Goal: Navigation & Orientation: Find specific page/section

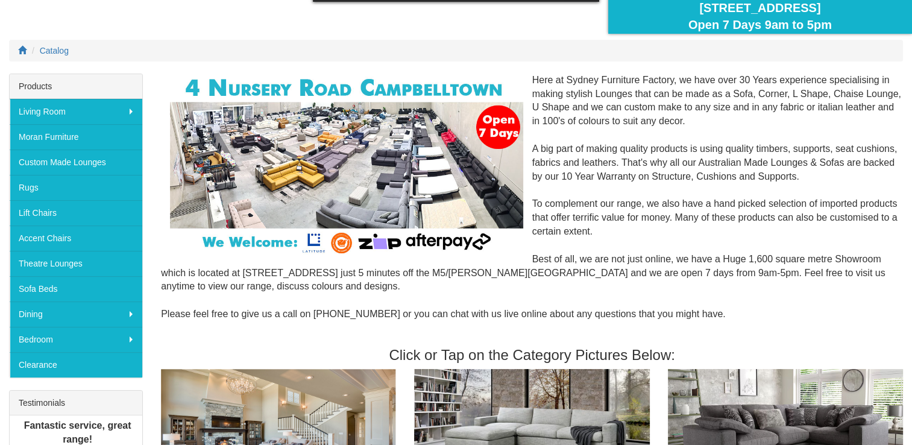
scroll to position [121, 0]
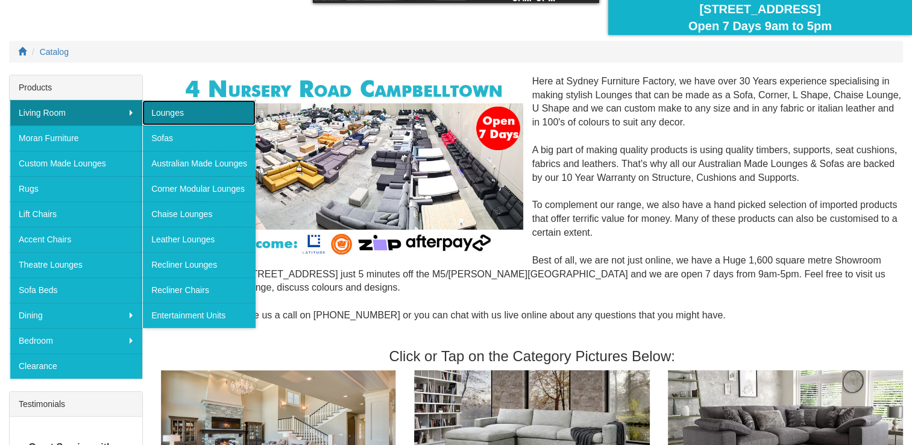
click at [174, 114] on link "Lounges" at bounding box center [198, 112] width 113 height 25
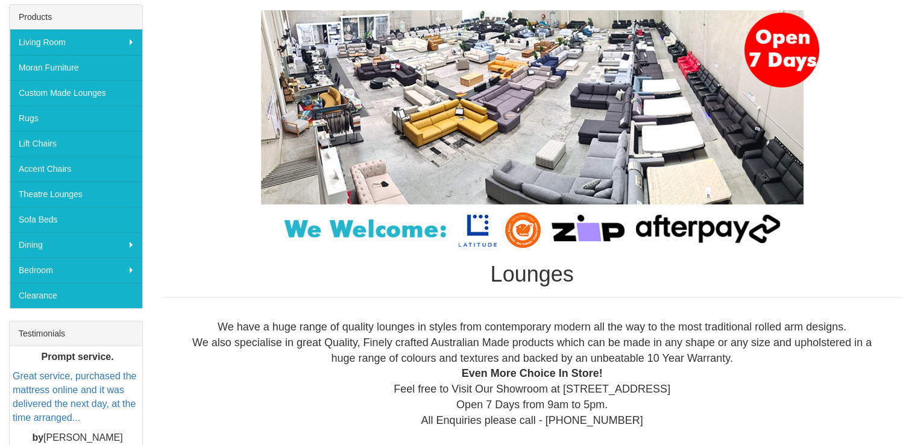
scroll to position [121, 0]
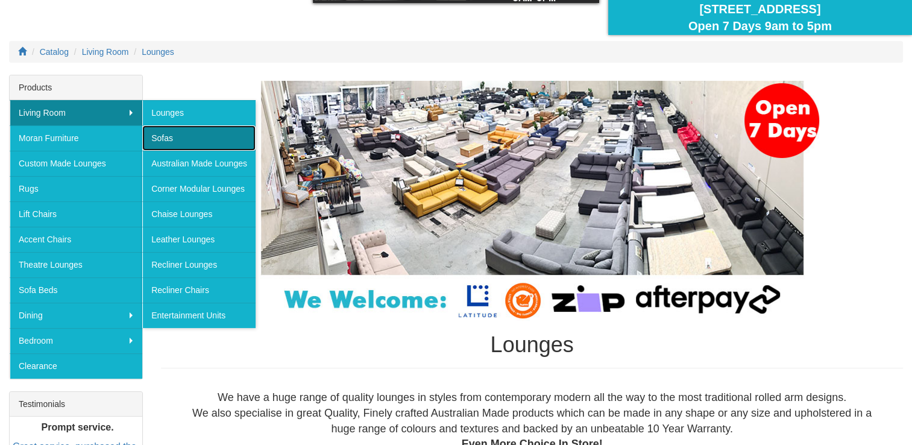
click at [185, 134] on link "Sofas" at bounding box center [198, 137] width 113 height 25
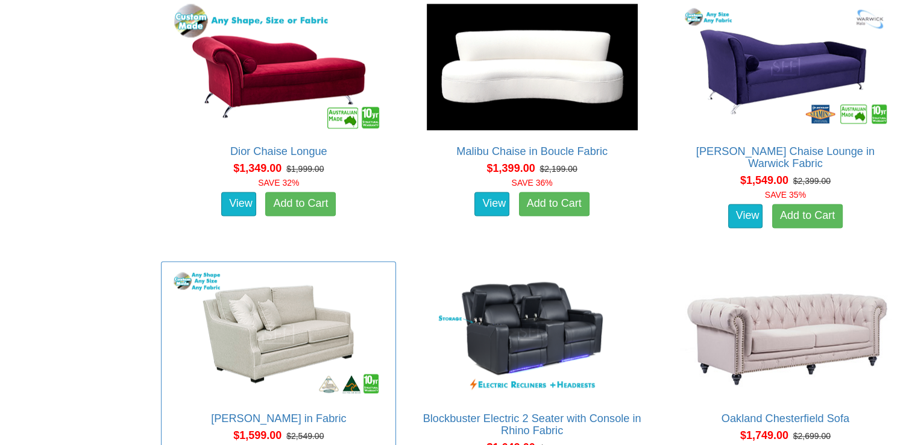
scroll to position [1568, 0]
